Goal: Transaction & Acquisition: Subscribe to service/newsletter

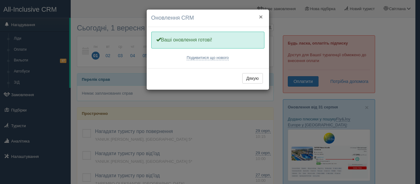
click at [262, 17] on button "×" at bounding box center [261, 17] width 4 height 6
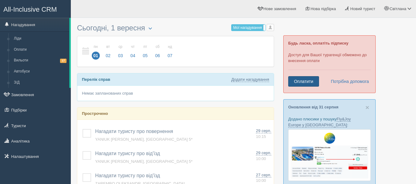
click at [308, 81] on link "Оплатити" at bounding box center [303, 81] width 31 height 10
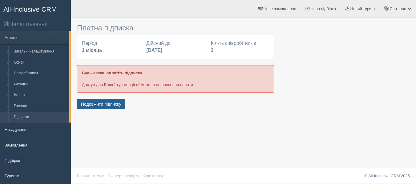
click at [102, 104] on button "Подовжити підписку" at bounding box center [101, 104] width 48 height 10
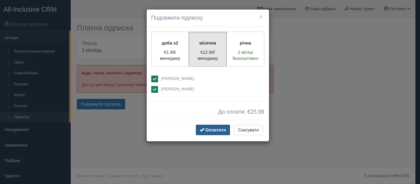
click at [214, 131] on span "Оплатити" at bounding box center [216, 130] width 21 height 5
